Goal: Task Accomplishment & Management: Use online tool/utility

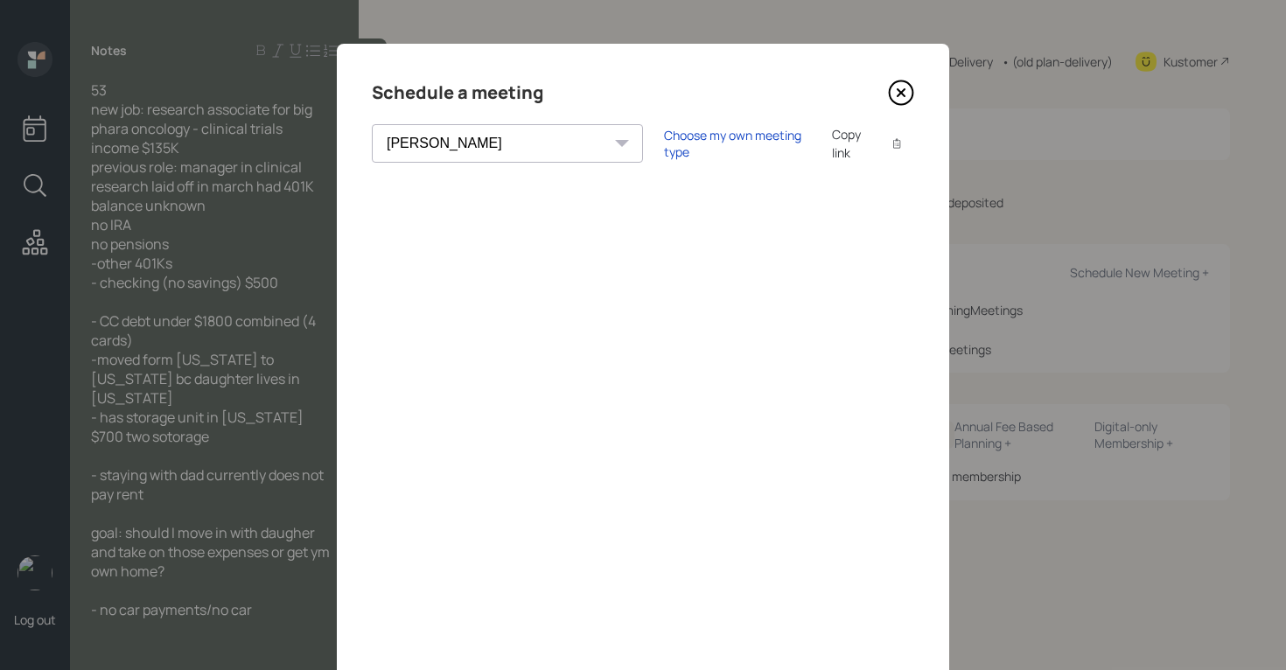
select select "round-robin"
click at [892, 102] on icon at bounding box center [901, 93] width 26 height 26
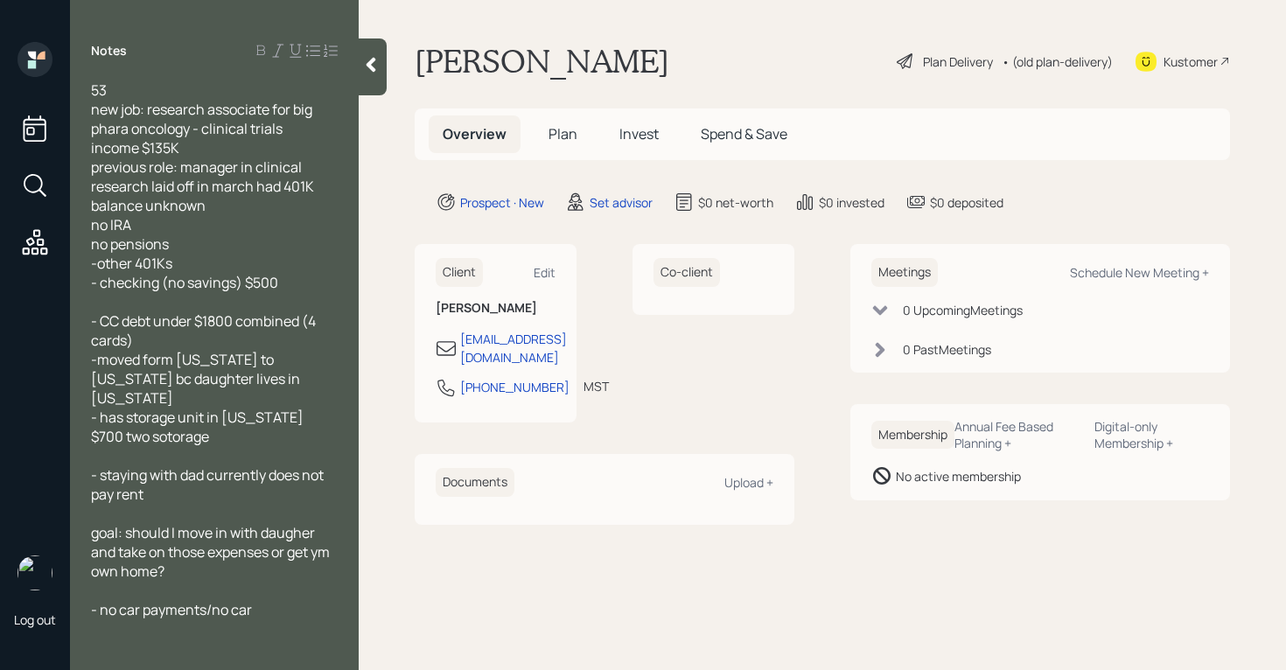
drag, startPoint x: 127, startPoint y: 513, endPoint x: 137, endPoint y: 510, distance: 10.0
click at [130, 523] on span "goal: should I move in with daugher and take on those expenses or get ym own ho…" at bounding box center [212, 552] width 242 height 58
click at [198, 581] on div at bounding box center [214, 590] width 247 height 19
click at [141, 113] on span "new job: research associate for big phara oncology - clinical trials" at bounding box center [203, 119] width 224 height 39
click at [220, 154] on div "income $135K" at bounding box center [214, 147] width 247 height 19
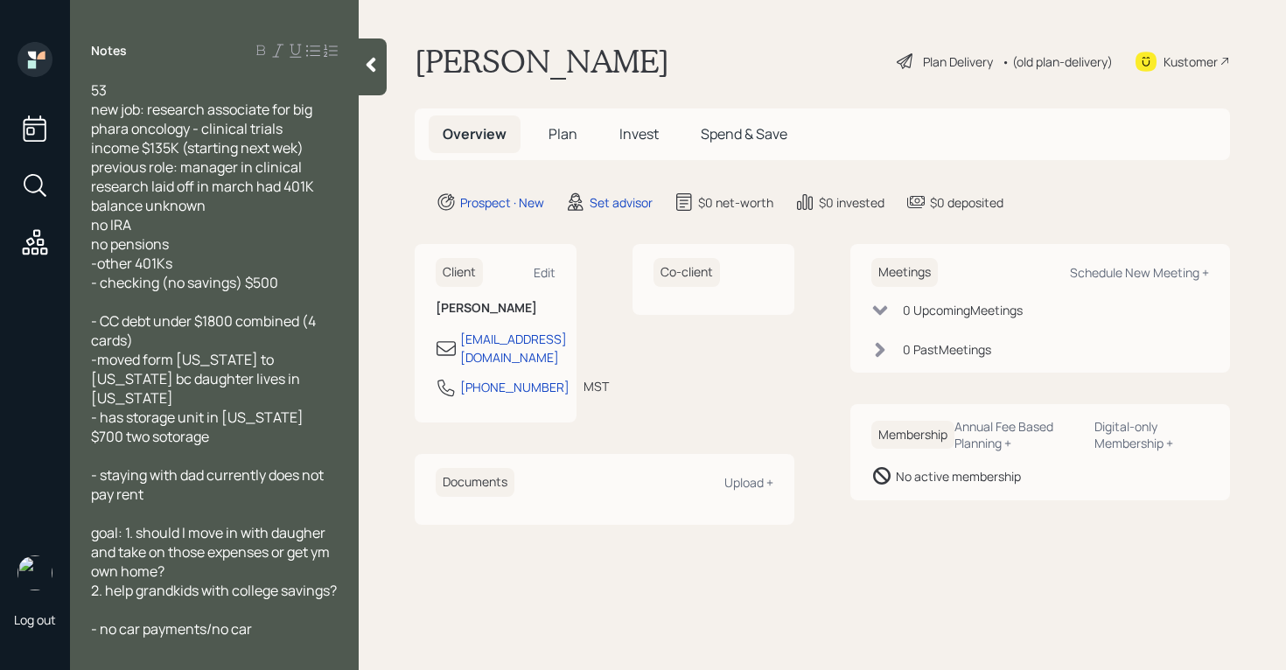
click at [289, 150] on span "income $135K (starting next wek)" at bounding box center [197, 147] width 213 height 19
click at [191, 265] on div "-other 401Ks" at bounding box center [214, 263] width 247 height 19
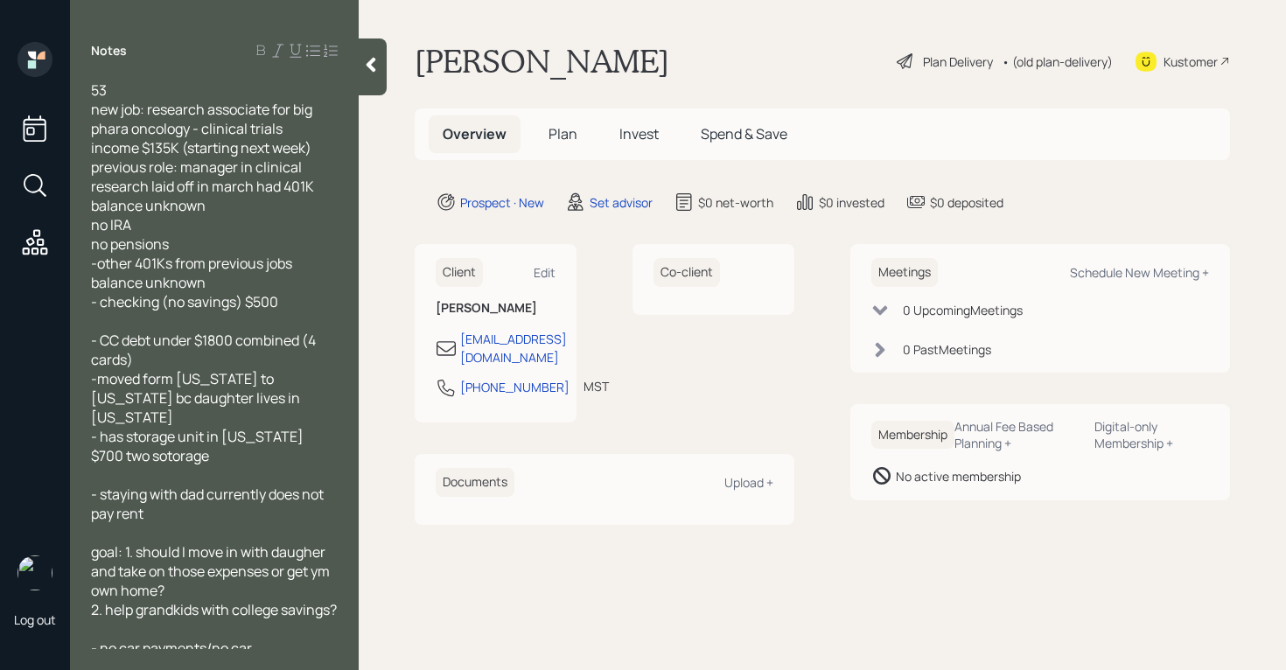
click at [327, 301] on div "- checking (no savings) $500" at bounding box center [214, 301] width 247 height 19
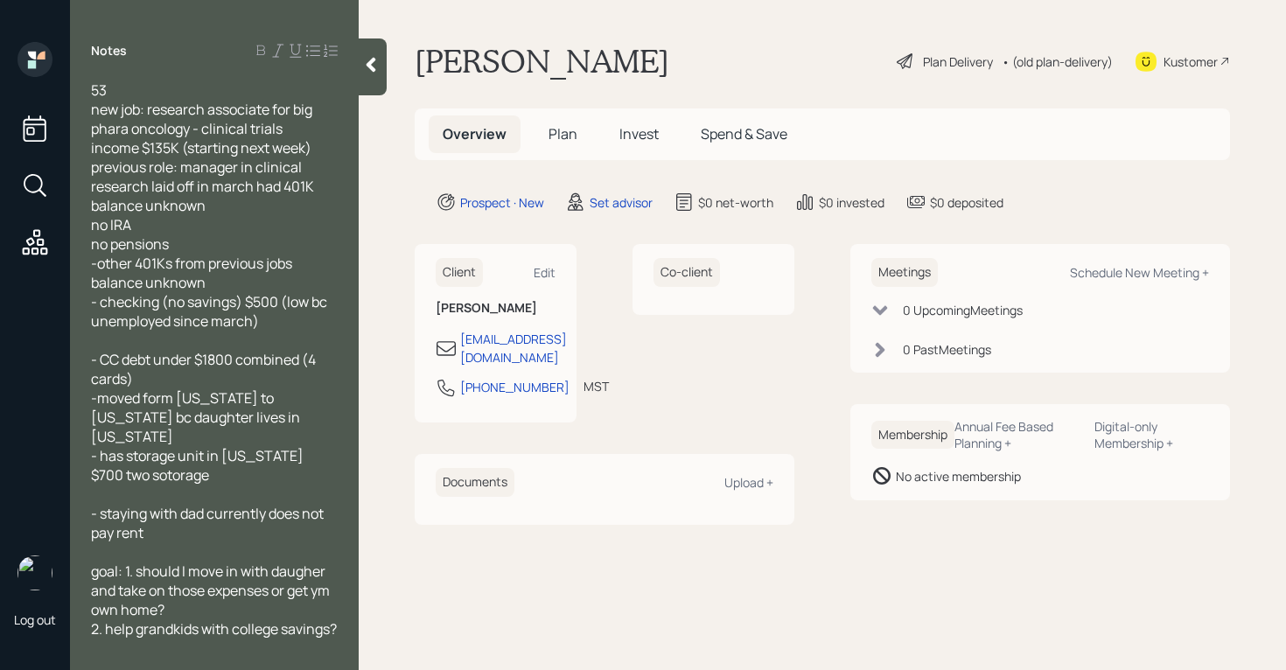
click at [290, 413] on div "-moved form colorado to texas bc daughter lives in texas" at bounding box center [214, 418] width 247 height 58
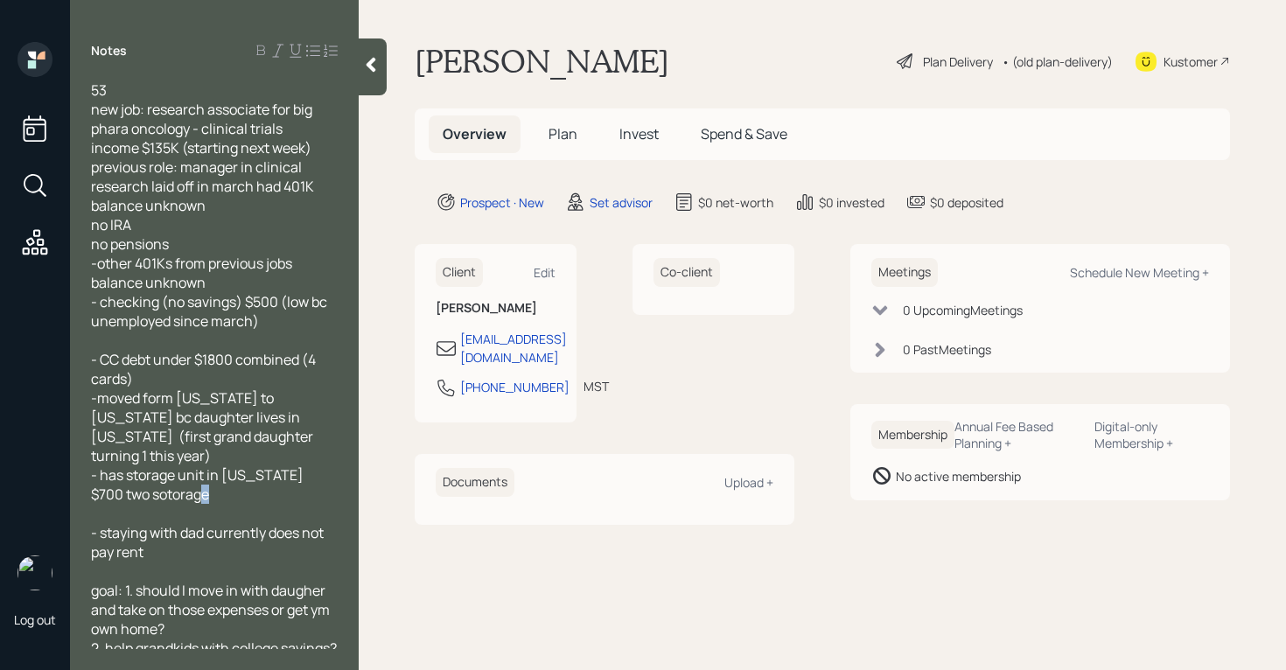
drag, startPoint x: 188, startPoint y: 477, endPoint x: 87, endPoint y: 487, distance: 102.0
click at [87, 487] on div "53 new job: research associate for big phara oncology - clinical trials income …" at bounding box center [214, 365] width 289 height 569
drag, startPoint x: 208, startPoint y: 480, endPoint x: 87, endPoint y: 476, distance: 121.7
click at [87, 476] on div "53 new job: research associate for big phara oncology - clinical trials income …" at bounding box center [214, 365] width 289 height 569
click at [125, 466] on span "- has storage unit in colorado $700" at bounding box center [198, 485] width 215 height 39
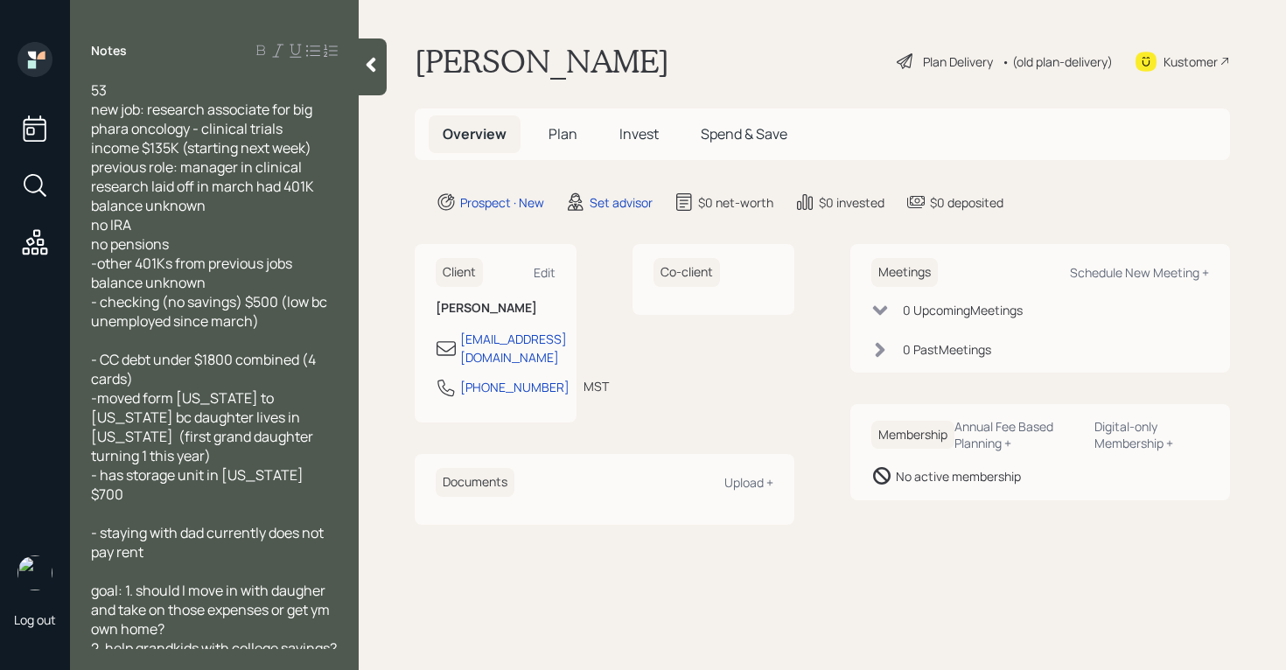
click at [248, 523] on span "- staying with dad currently does not pay rent" at bounding box center [208, 542] width 235 height 39
drag, startPoint x: 129, startPoint y: 458, endPoint x: 180, endPoint y: 466, distance: 52.4
click at [129, 466] on span "- has storage unit in colorado $700" at bounding box center [198, 485] width 215 height 39
click at [336, 466] on div "- has 2 storage unit in colorado $700" at bounding box center [214, 485] width 247 height 39
click at [196, 562] on div at bounding box center [214, 571] width 247 height 19
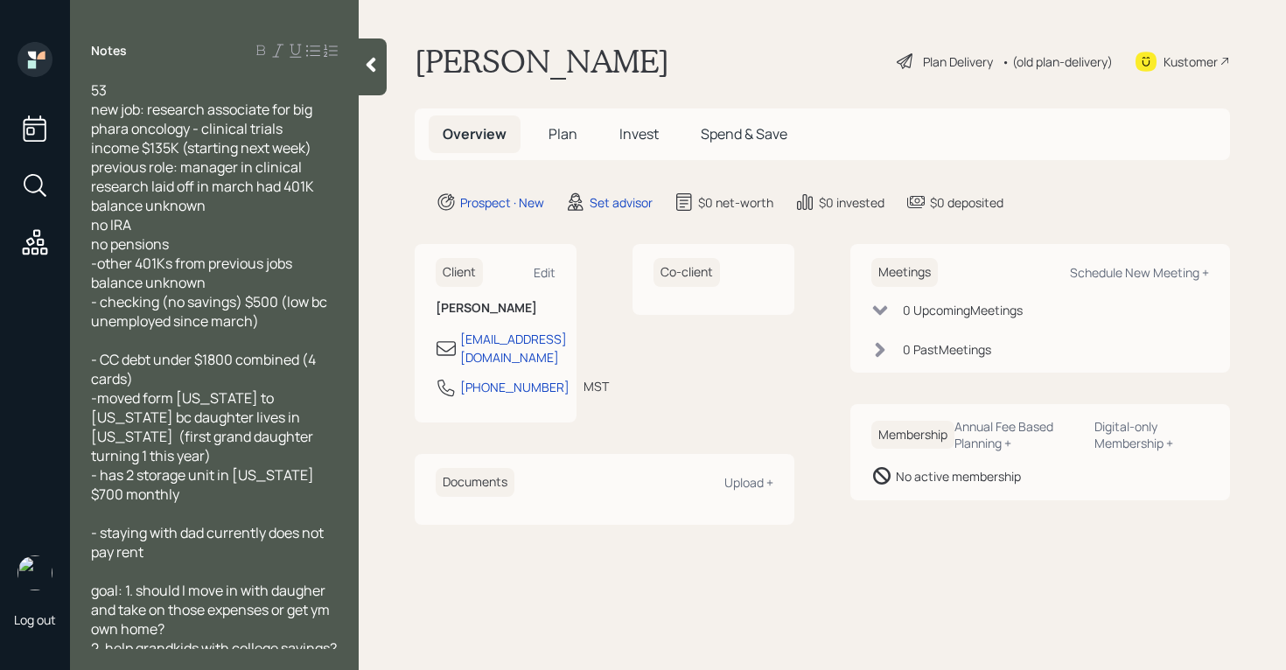
click at [195, 537] on div "- staying with dad currently does not pay rent" at bounding box center [214, 542] width 247 height 39
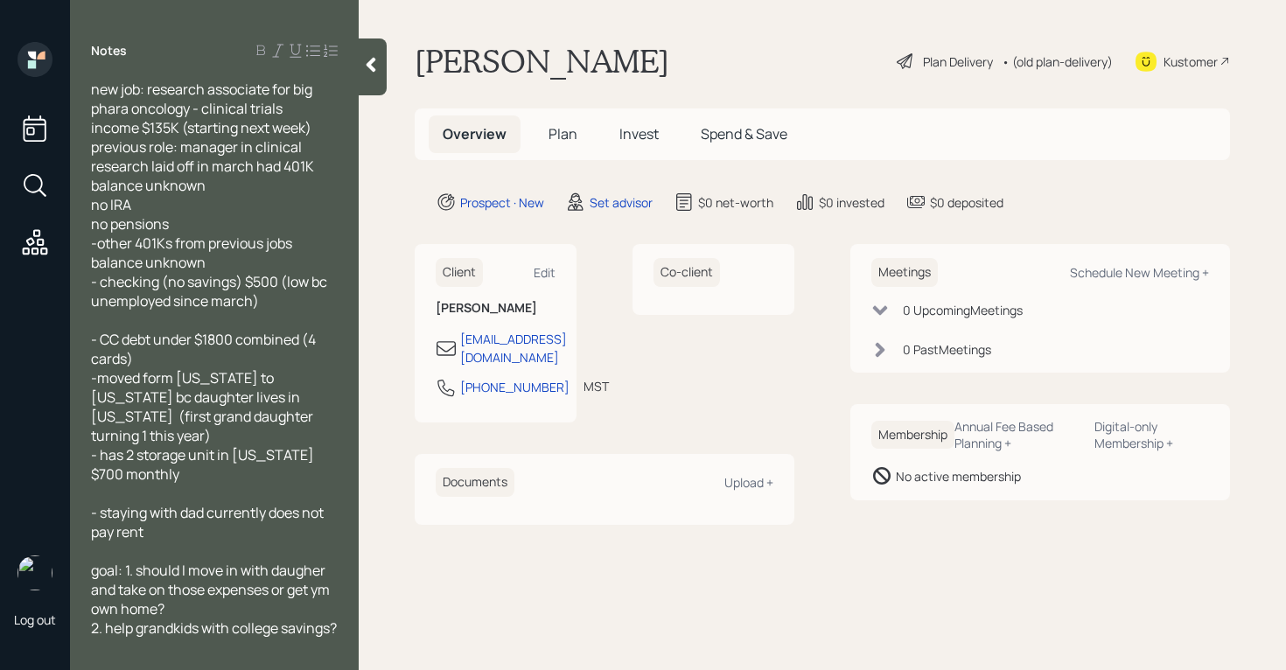
scroll to position [46, 0]
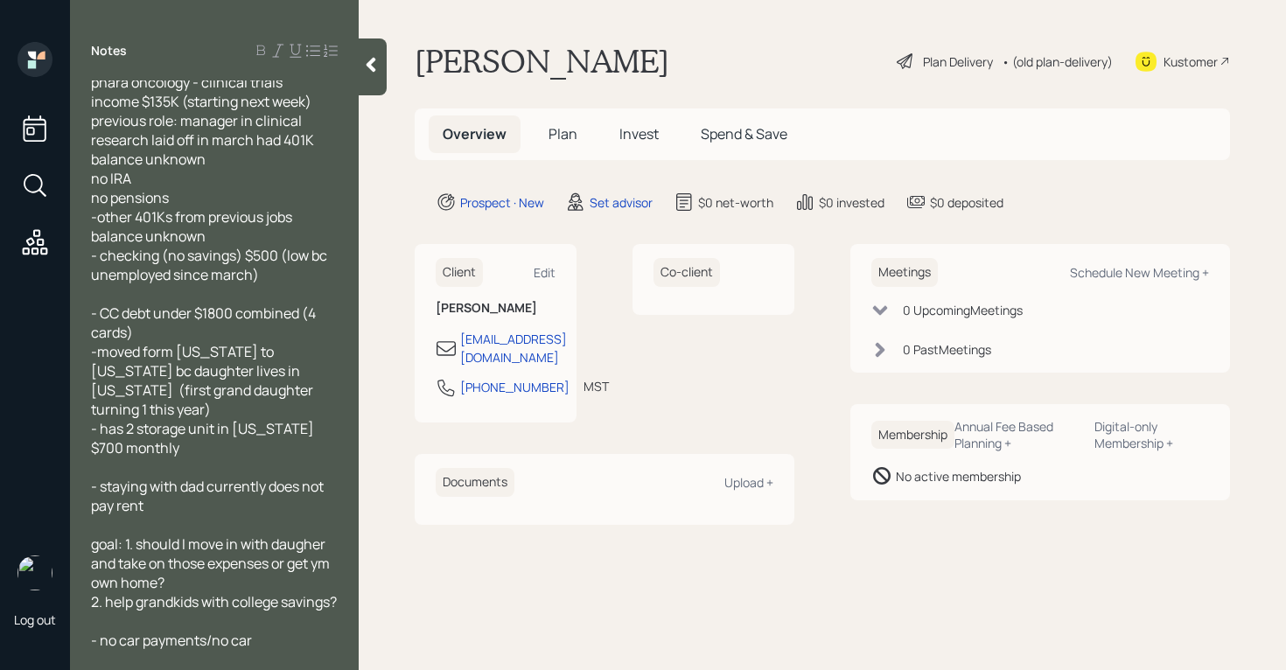
drag, startPoint x: 121, startPoint y: 550, endPoint x: 163, endPoint y: 543, distance: 42.5
click at [121, 550] on span "goal: 1. should I move in with daugher and take on those expenses or get ym own…" at bounding box center [212, 564] width 242 height 58
click at [228, 566] on span "goal: 1. should I move in with daugher and help them take on those expenses or …" at bounding box center [215, 564] width 248 height 58
click at [218, 566] on span "goal: 1. should I move in with daugher and help them take on those expenses or …" at bounding box center [215, 564] width 248 height 58
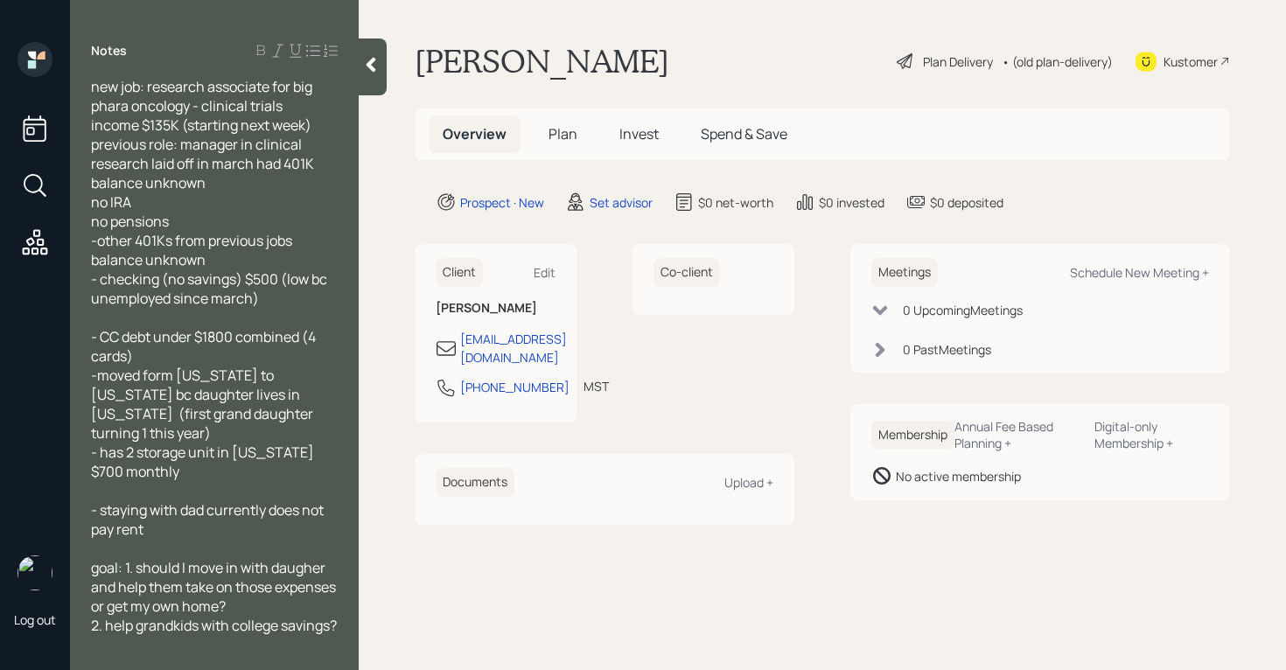
scroll to position [0, 0]
